Goal: Find specific page/section: Find specific page/section

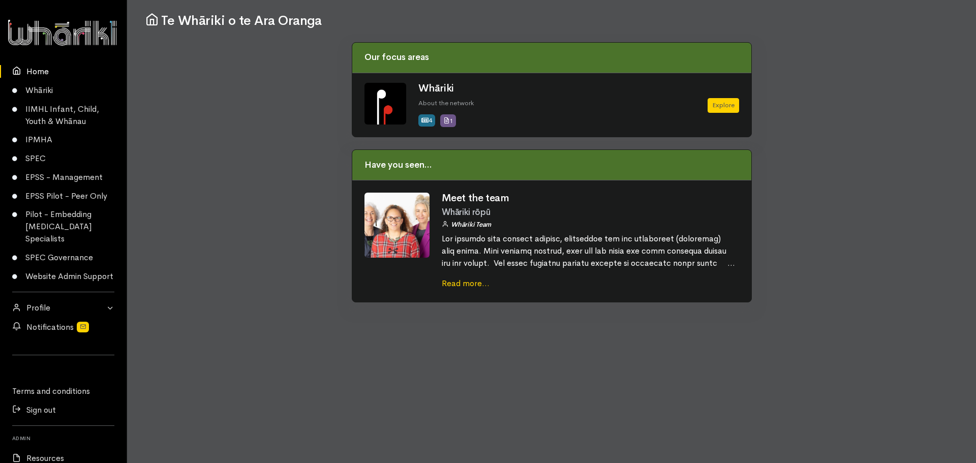
scroll to position [138, 0]
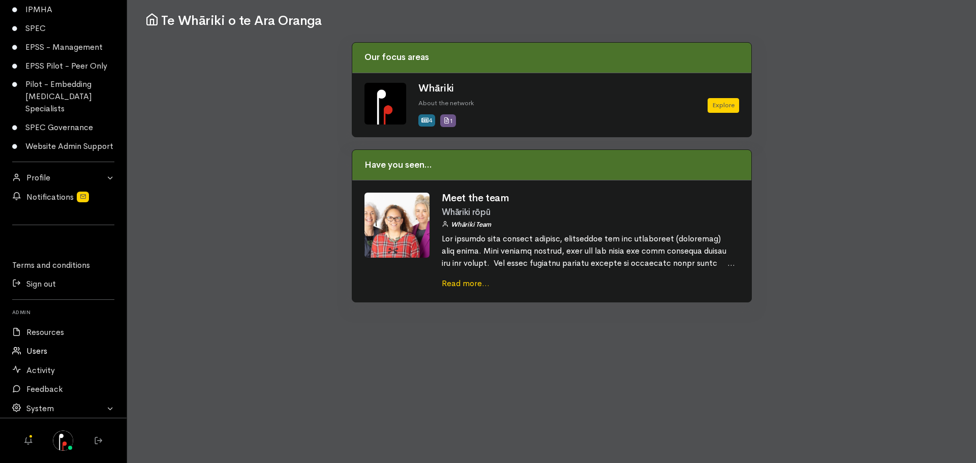
click at [41, 355] on link "Users" at bounding box center [63, 351] width 127 height 19
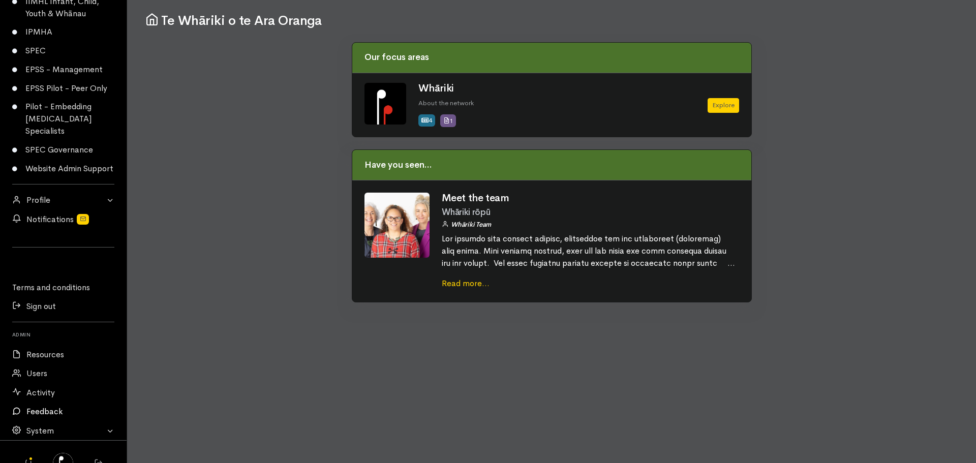
scroll to position [142, 0]
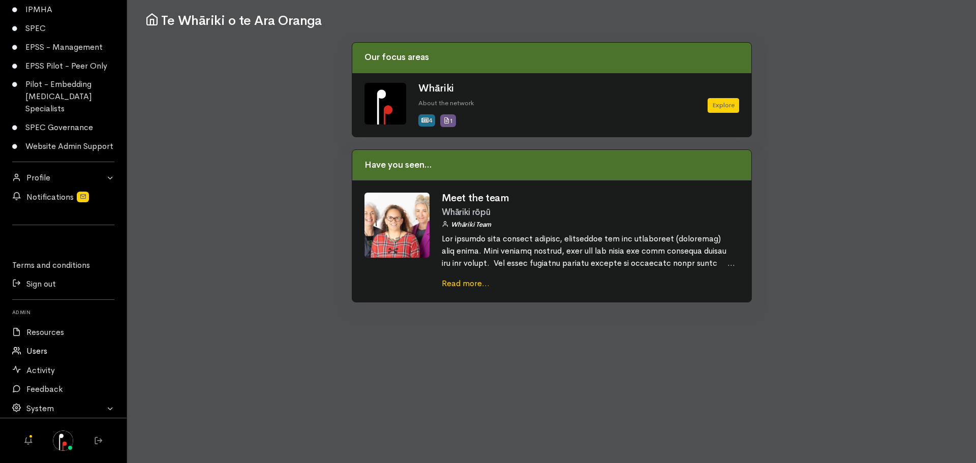
click at [39, 348] on link "Users" at bounding box center [63, 351] width 127 height 19
